Goal: Task Accomplishment & Management: Use online tool/utility

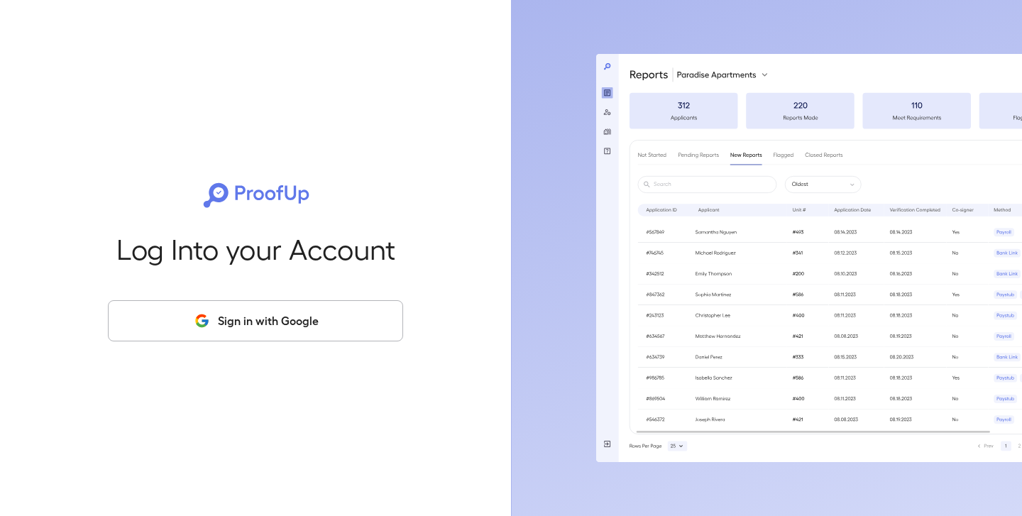
click at [259, 330] on button "Sign in with Google" at bounding box center [255, 320] width 295 height 41
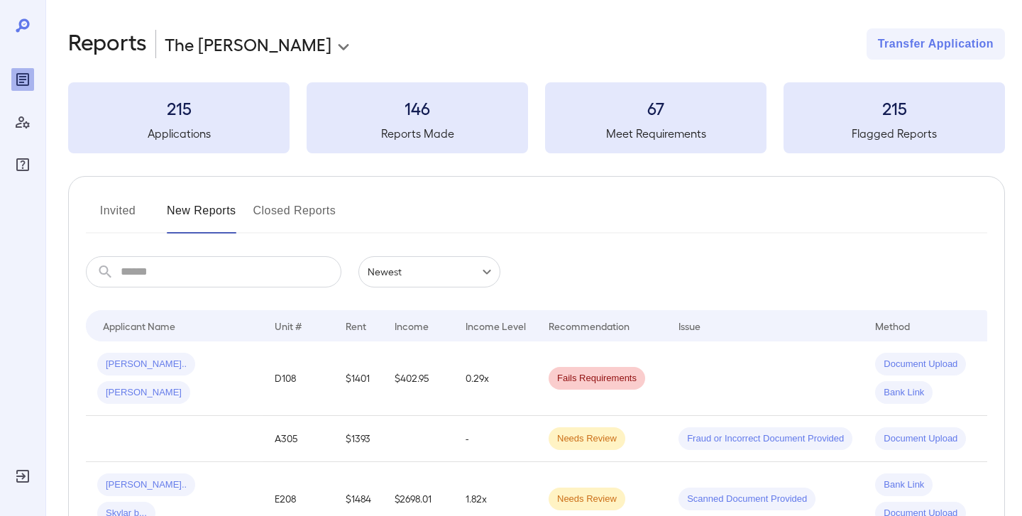
click at [105, 209] on button "Invited" at bounding box center [118, 216] width 64 height 34
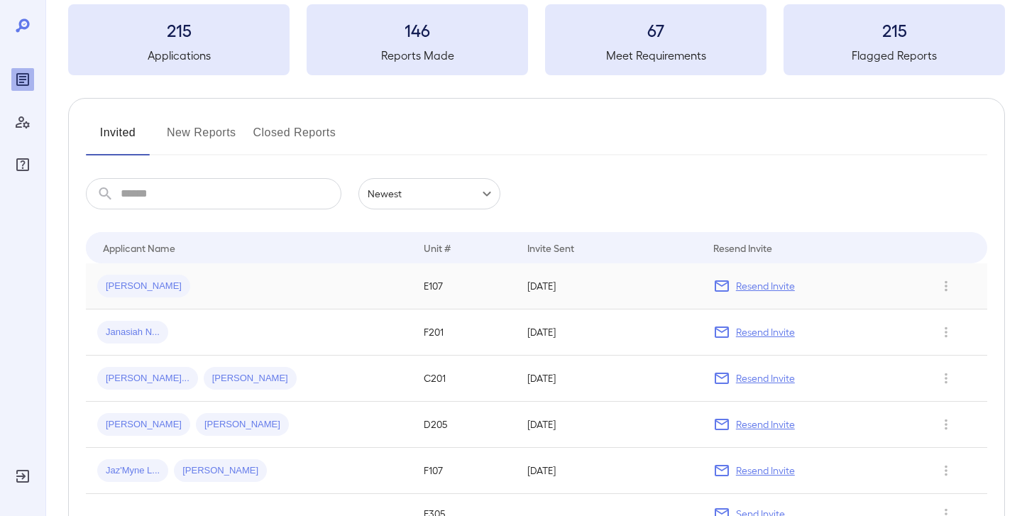
scroll to position [83, 0]
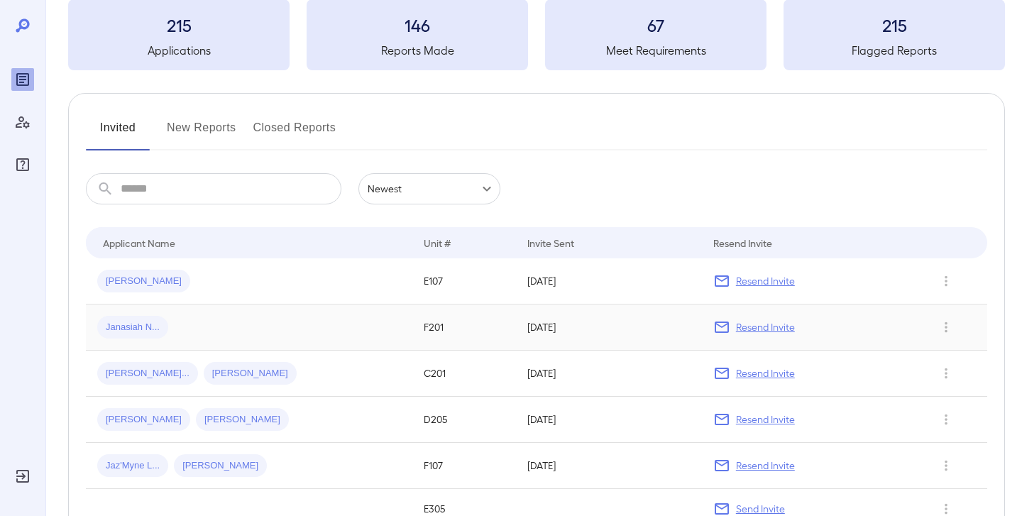
click at [256, 337] on div "Janasiah N..." at bounding box center [249, 327] width 304 height 23
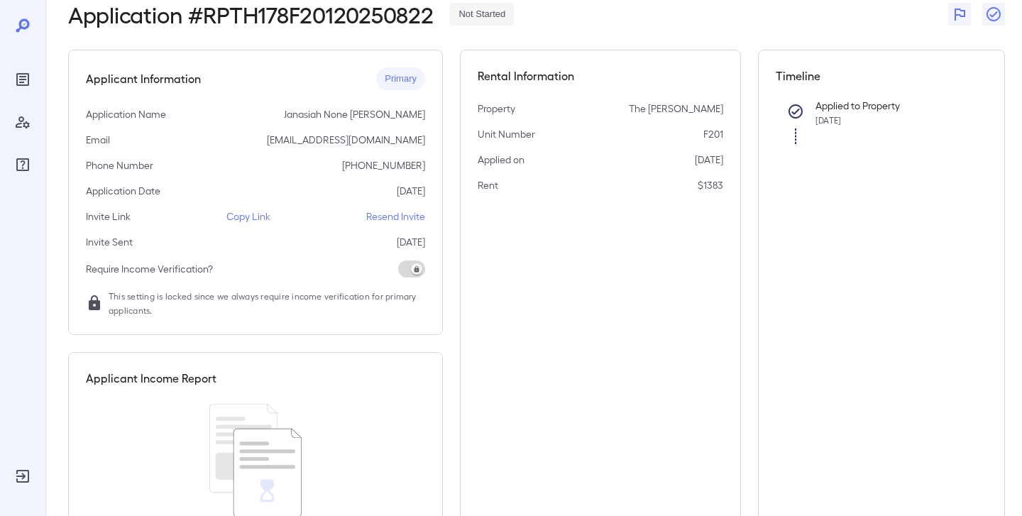
scroll to position [72, 0]
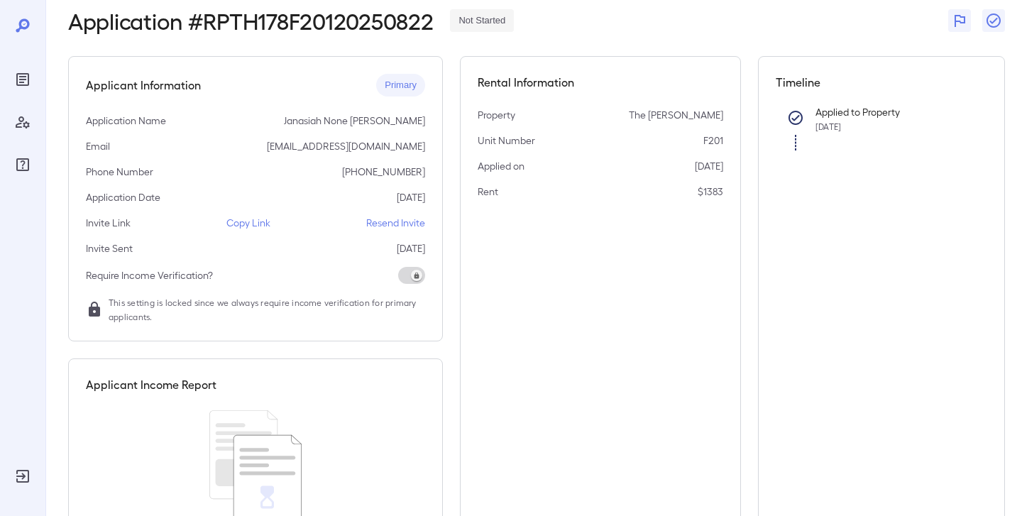
click at [19, 78] on icon "Reports" at bounding box center [22, 79] width 17 height 17
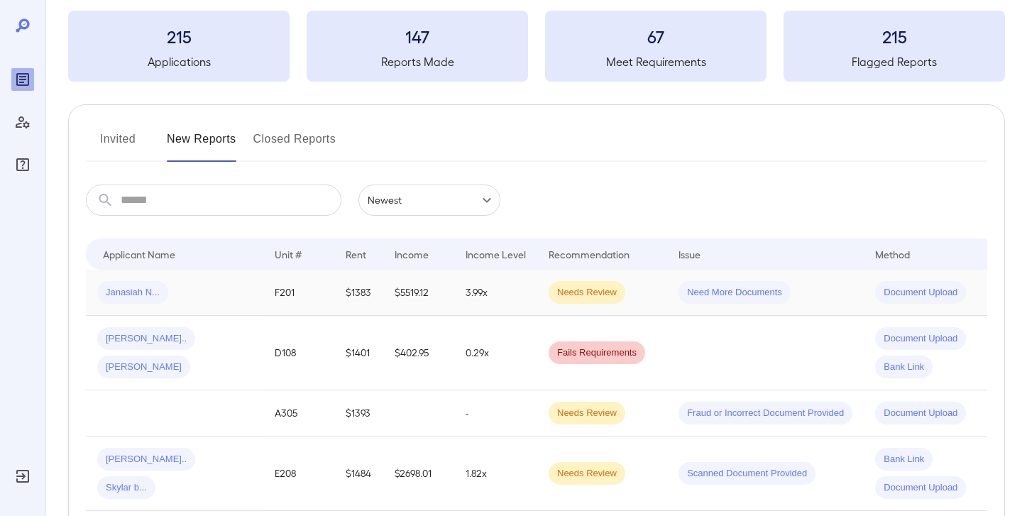
click at [327, 284] on td "F201" at bounding box center [298, 293] width 71 height 46
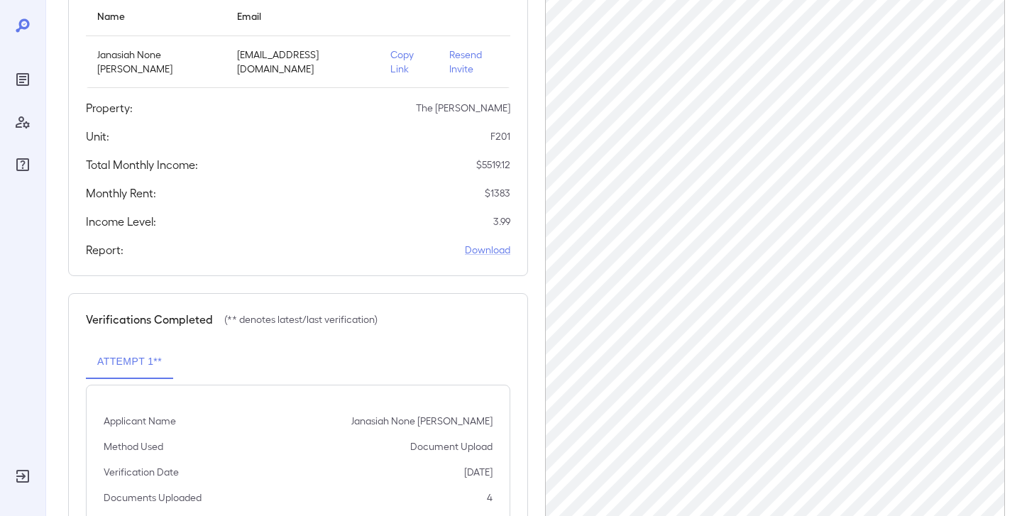
scroll to position [185, 0]
click at [489, 242] on link "Download" at bounding box center [487, 249] width 45 height 14
